Goal: Communication & Community: Connect with others

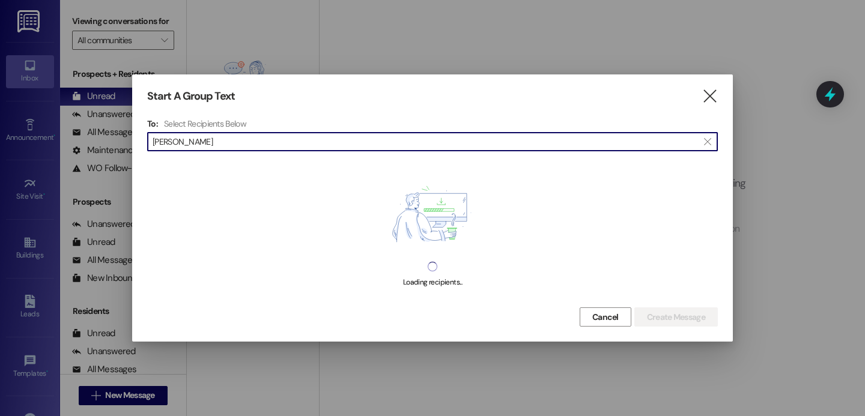
type input "[PERSON_NAME]"
click at [730, 102] on div "Start A Group Text  To: Select Recipients Below  [PERSON_NAME]  Loading reci…" at bounding box center [432, 208] width 601 height 267
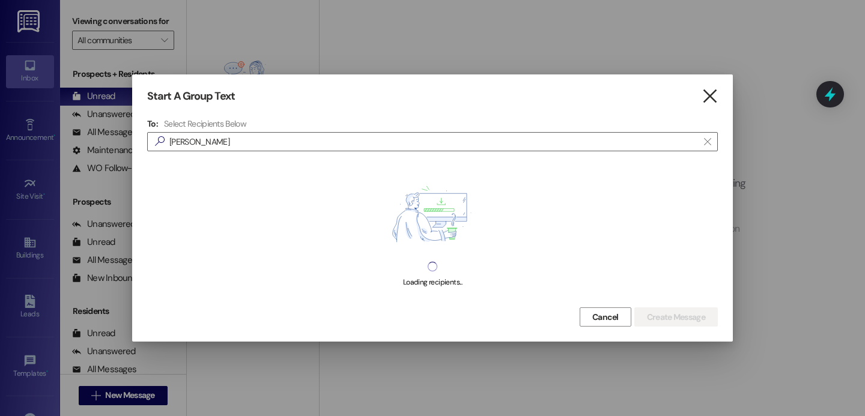
click at [709, 97] on icon "" at bounding box center [710, 96] width 16 height 13
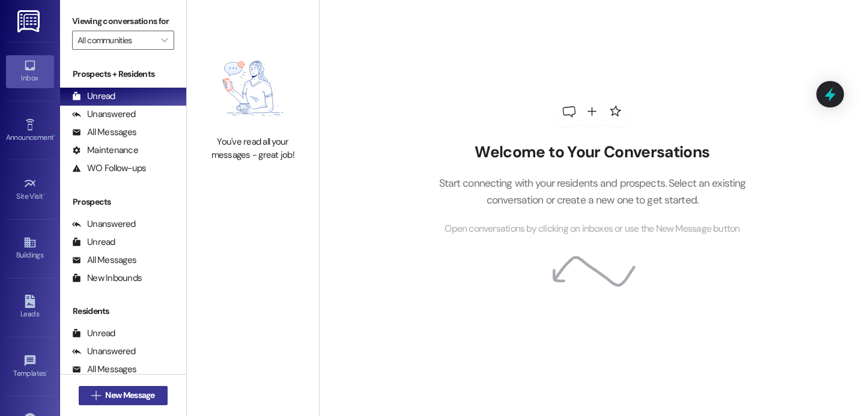
click at [156, 398] on button " New Message" at bounding box center [123, 395] width 89 height 19
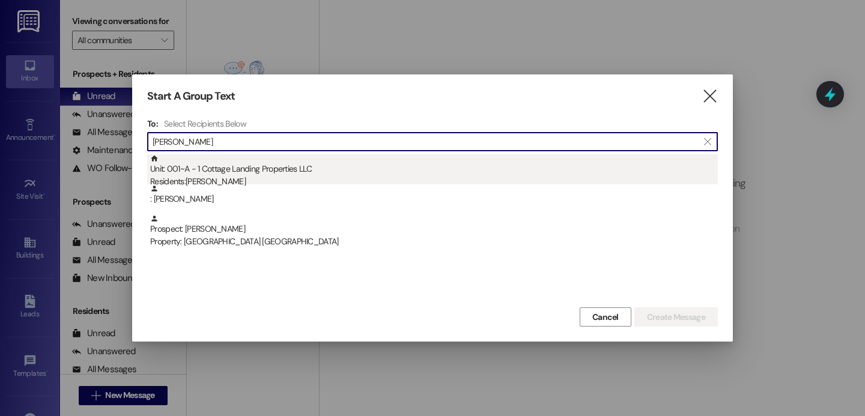
type input "[PERSON_NAME]"
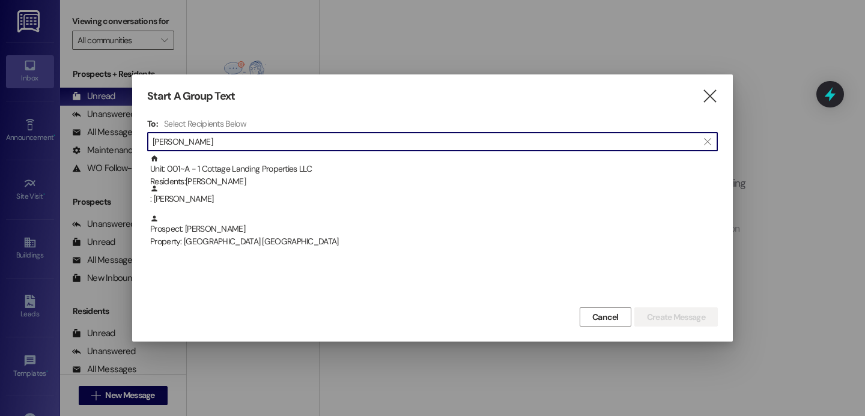
click at [286, 162] on div "Unit: 001~A - 1 Cottage Landing Properties LLC Residents: Allison Webb" at bounding box center [434, 171] width 568 height 34
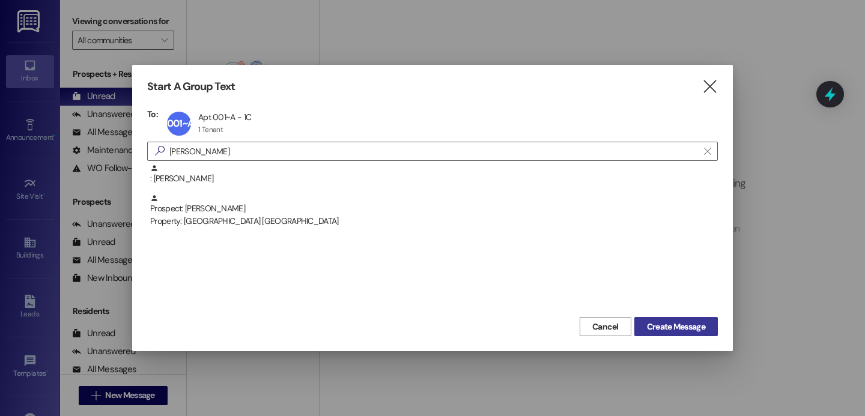
click at [681, 325] on span "Create Message" at bounding box center [676, 327] width 58 height 13
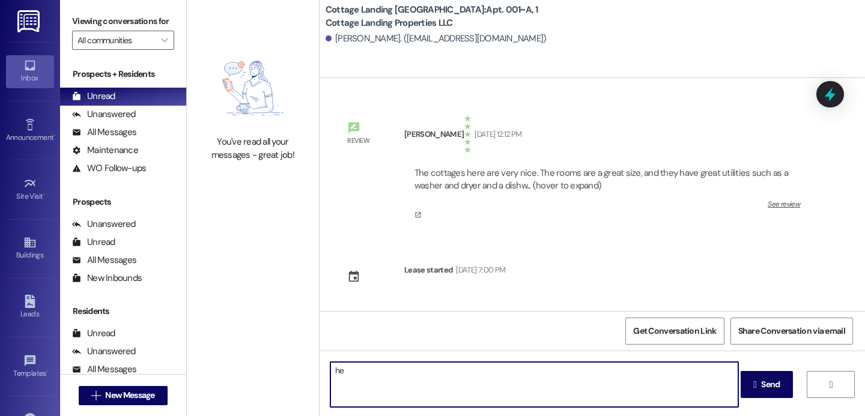
type textarea "h"
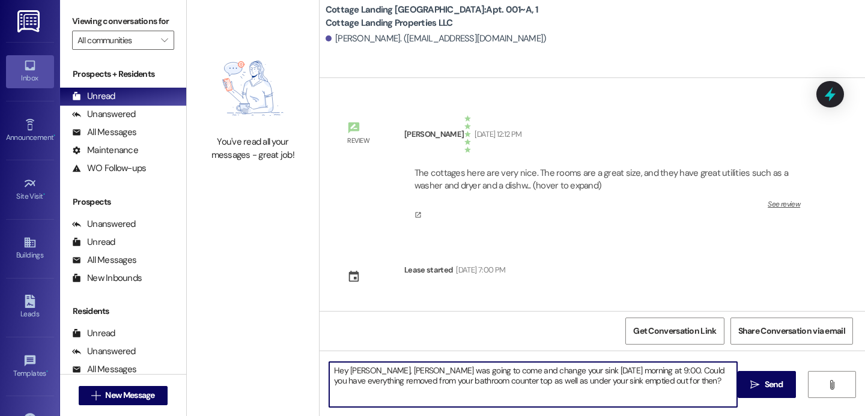
type textarea "Hey Allie, Mr. Wayne was going to come and change your sink tomorrow morning at…"
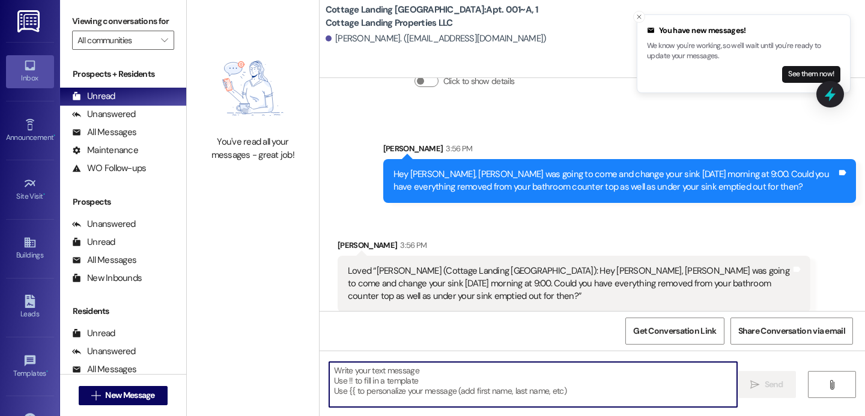
scroll to position [1540, 0]
